Goal: Task Accomplishment & Management: Manage account settings

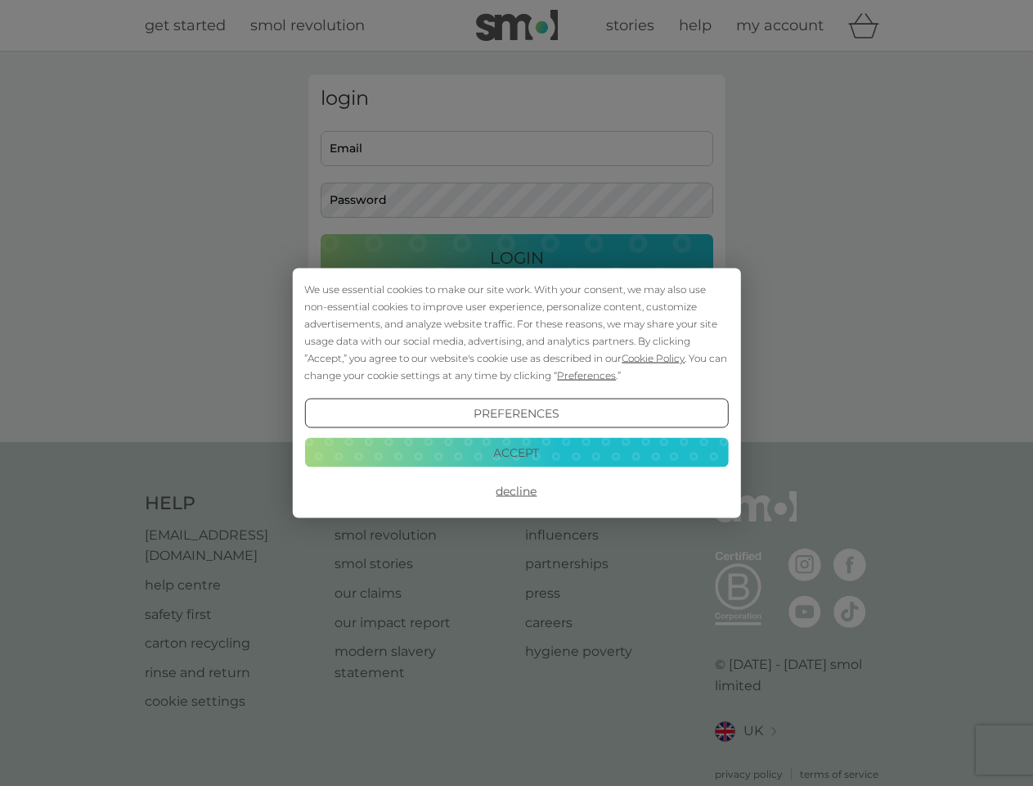
click at [654, 358] on span "Cookie Policy" at bounding box center [653, 358] width 63 height 12
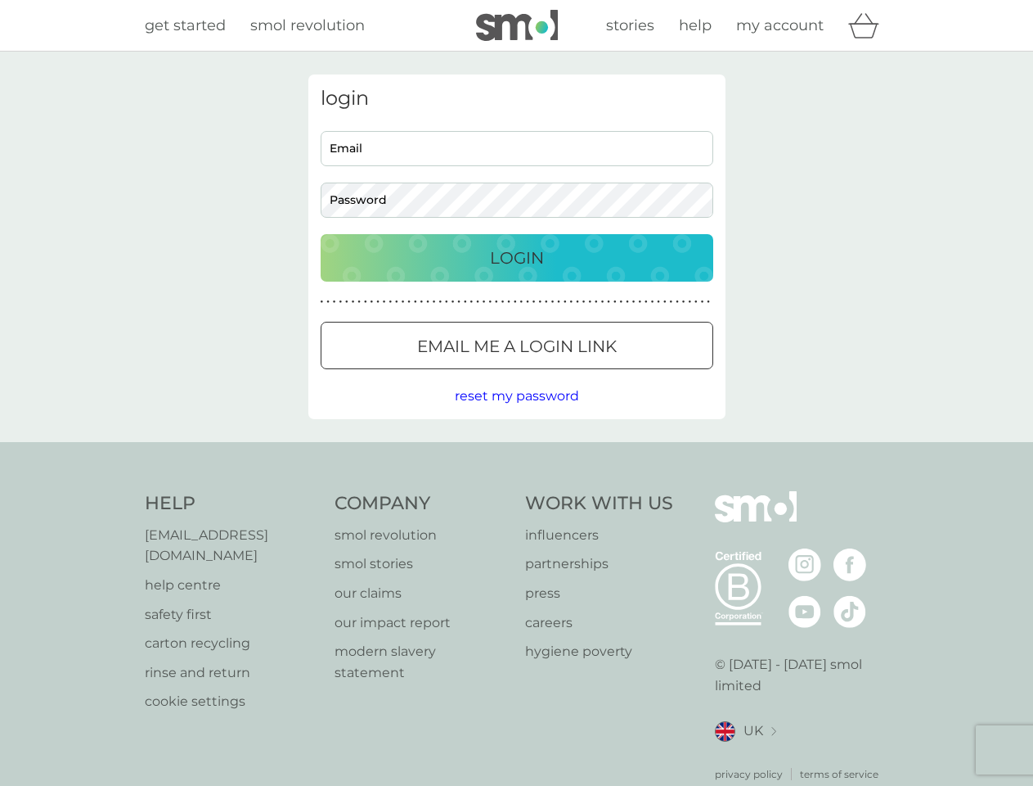
click at [585, 375] on div "login Email Password Login ● ● ● ● ● ● ● ● ● ● ● ● ● ● ● ● ● ● ● ● ● ● ● ● ● ● …" at bounding box center [516, 246] width 417 height 344
click at [516, 413] on div "login Email Password Login ● ● ● ● ● ● ● ● ● ● ● ● ● ● ● ● ● ● ● ● ● ● ● ● ● ● …" at bounding box center [516, 246] width 417 height 344
click at [516, 491] on div "Help [EMAIL_ADDRESS][DOMAIN_NAME] help centre safety first carton recycling rin…" at bounding box center [517, 636] width 745 height 290
click at [516, 452] on div "Help [EMAIL_ADDRESS][DOMAIN_NAME] help centre safety first carton recycling rin…" at bounding box center [516, 636] width 1033 height 389
